Goal: Obtain resource: Obtain resource

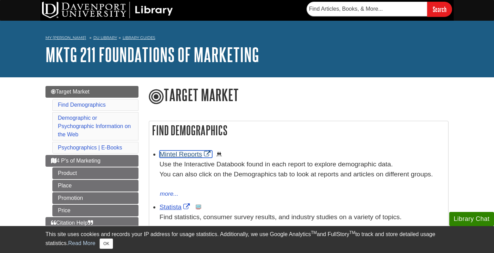
click at [196, 151] on link "Mintel Reports" at bounding box center [186, 153] width 53 height 7
click at [193, 155] on link "Mintel Reports" at bounding box center [186, 153] width 53 height 7
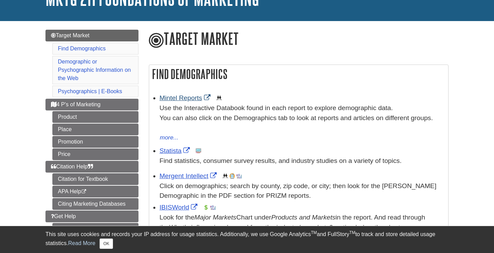
scroll to position [66, 0]
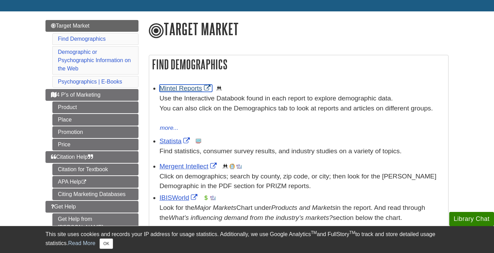
click at [194, 90] on link "Mintel Reports" at bounding box center [186, 87] width 53 height 7
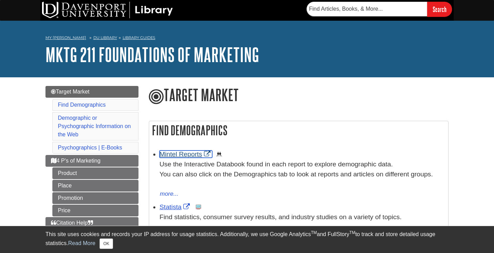
click at [183, 156] on link "Mintel Reports" at bounding box center [186, 153] width 53 height 7
